Goal: Information Seeking & Learning: Learn about a topic

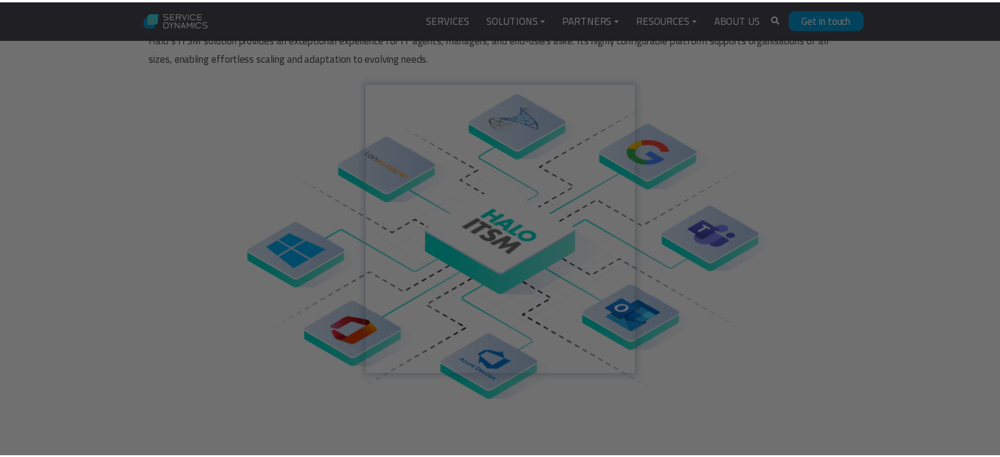
scroll to position [648, 0]
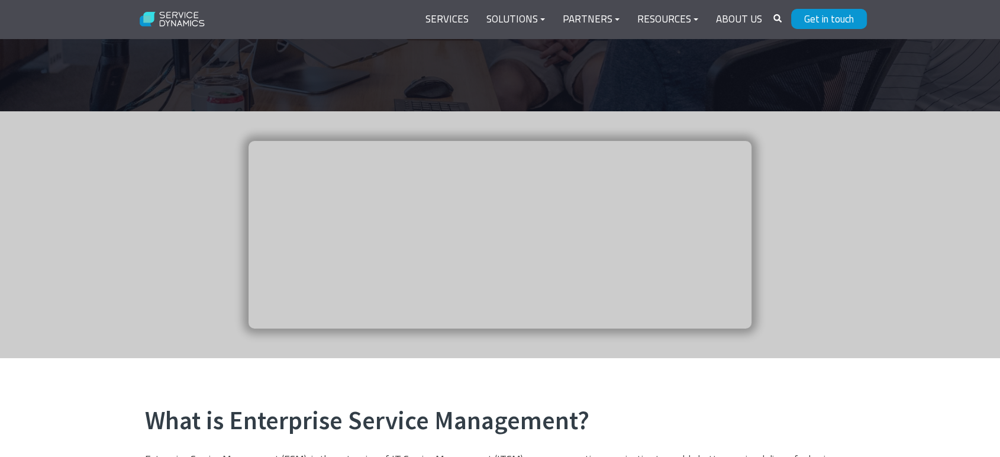
scroll to position [328, 0]
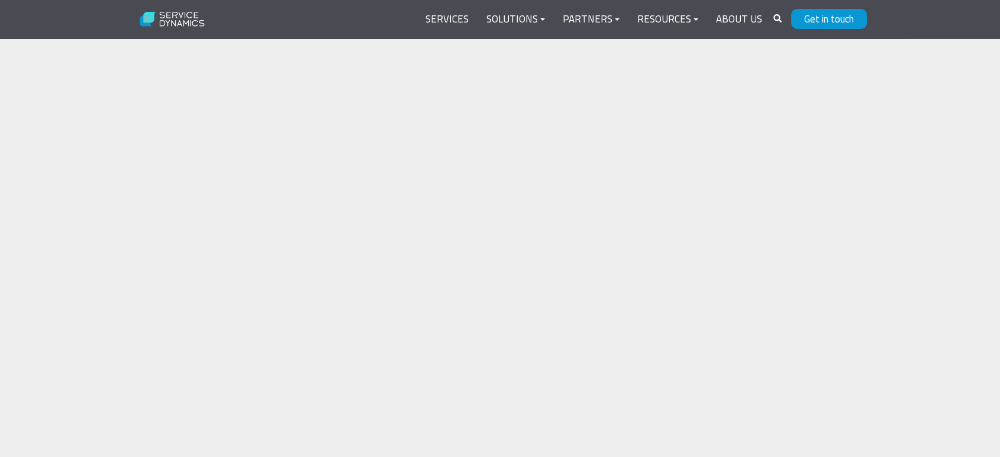
click at [588, 270] on div "Enterprise Service Management - tailored to the hybrid workplace. Self-service …" at bounding box center [500, 354] width 734 height 264
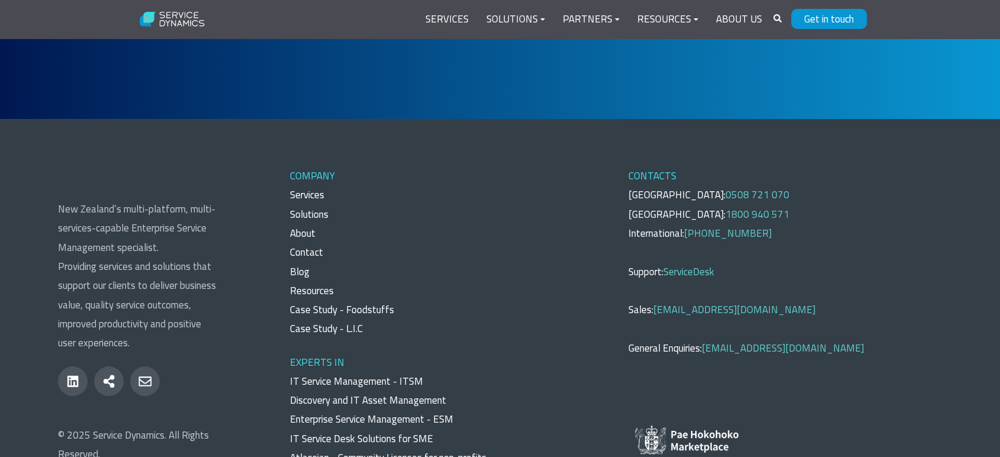
scroll to position [3162, 0]
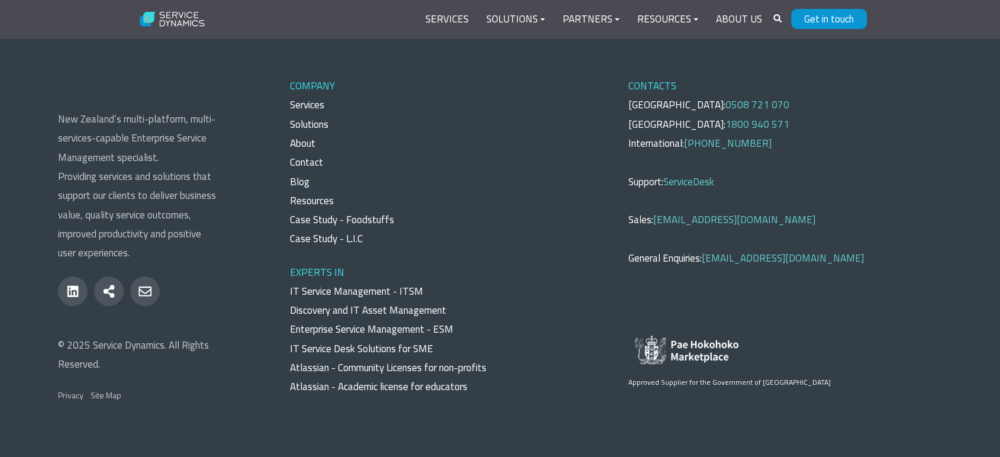
click at [350, 302] on link "Discovery and IT Asset Management" at bounding box center [368, 309] width 156 height 15
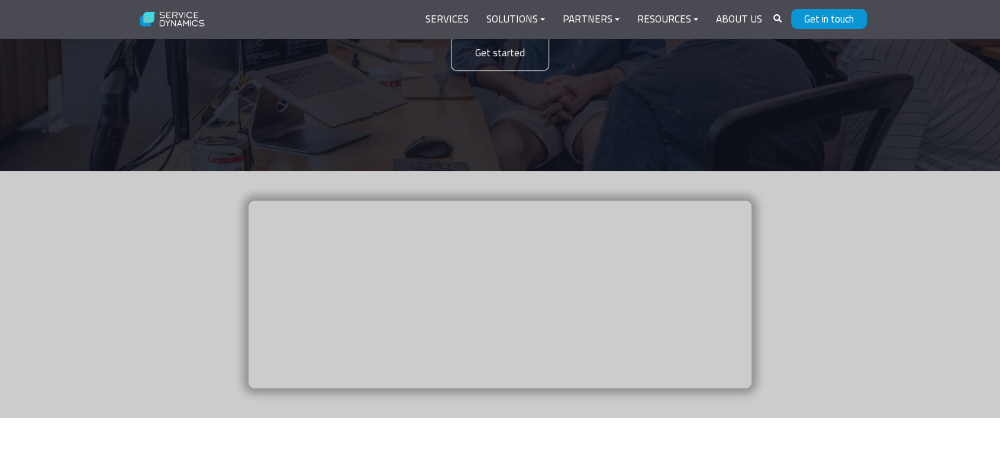
scroll to position [0, 0]
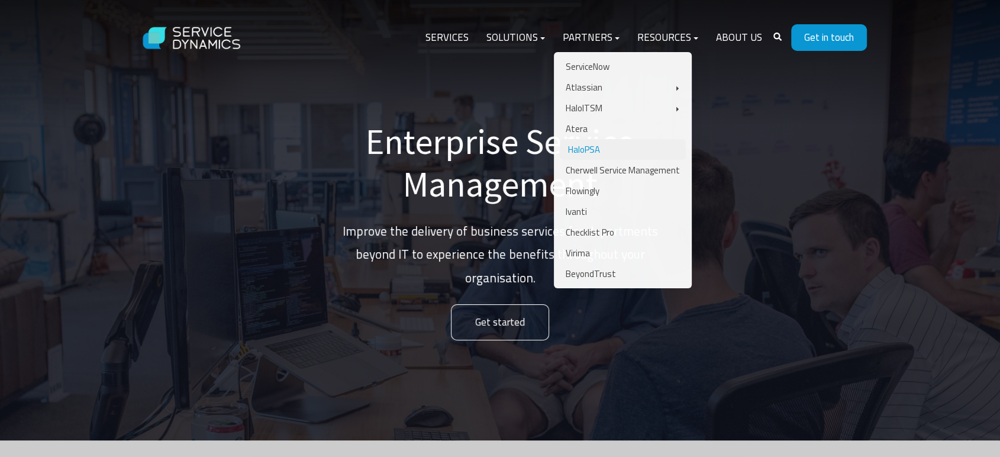
click at [615, 149] on link "HaloPSA" at bounding box center [623, 149] width 126 height 21
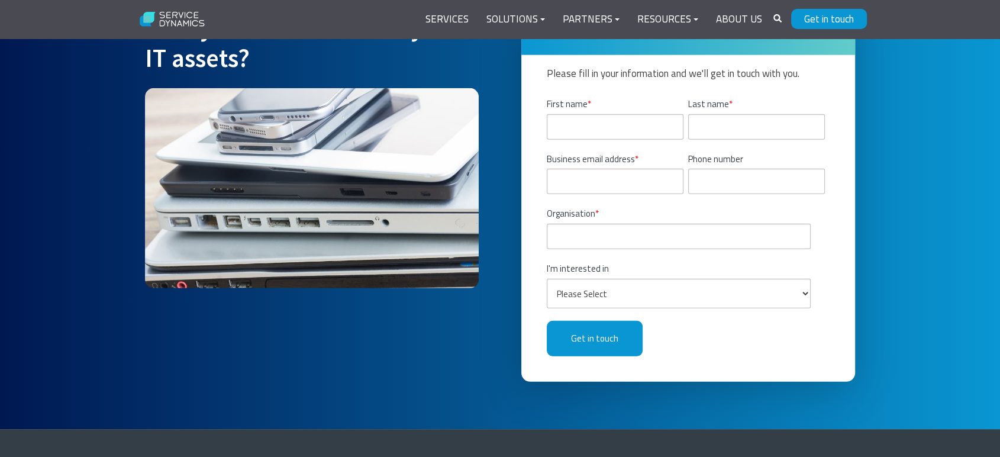
scroll to position [3525, 0]
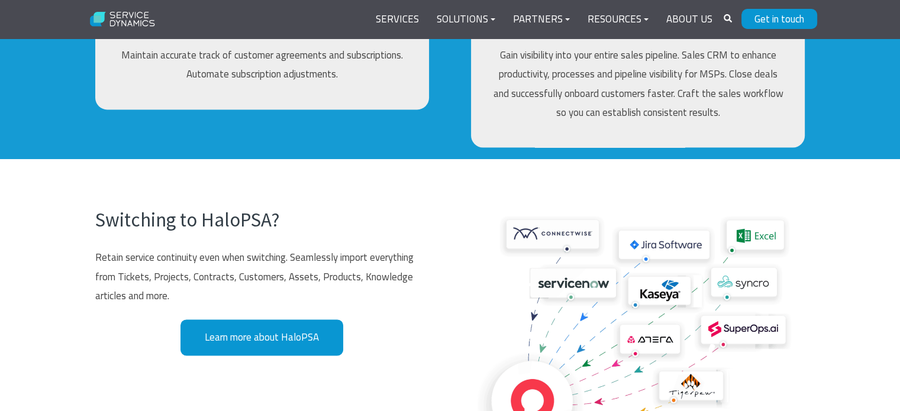
scroll to position [1775, 0]
